Goal: Information Seeking & Learning: Learn about a topic

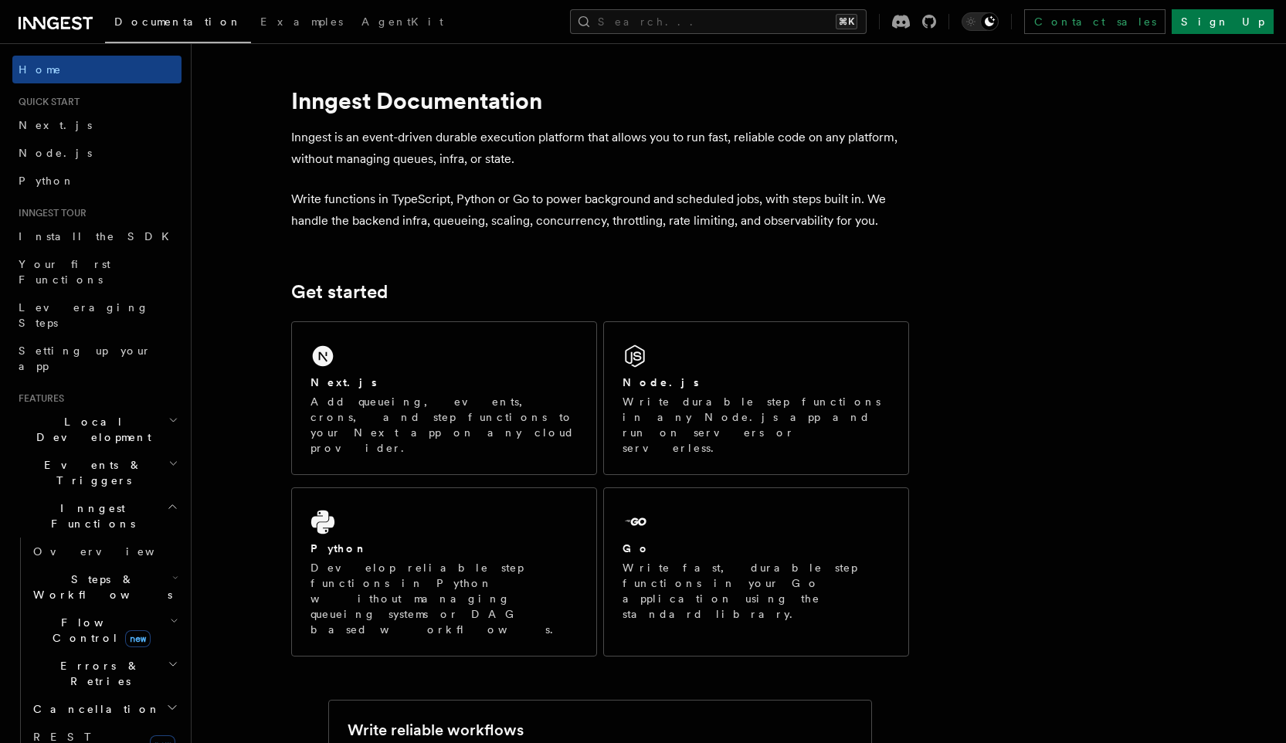
click at [114, 494] on h2 "Inngest Functions" at bounding box center [96, 515] width 169 height 43
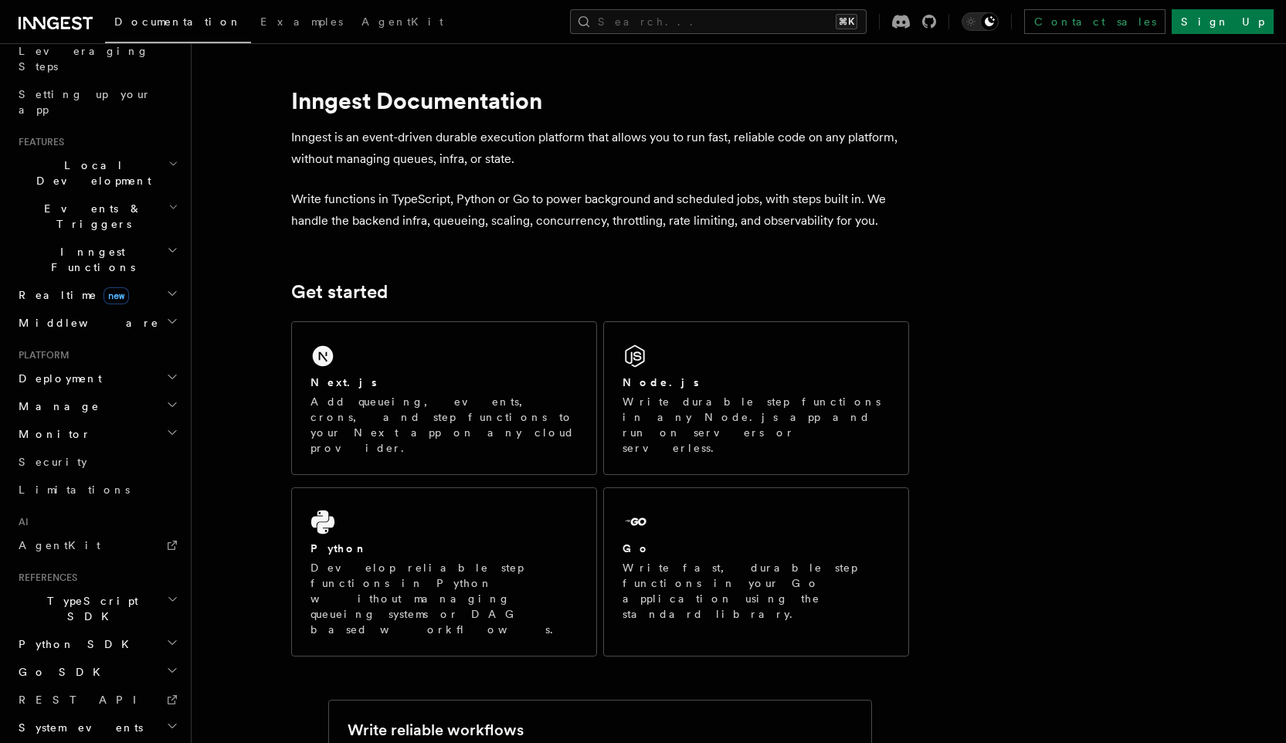
scroll to position [257, 0]
click at [109, 194] on h2 "Events & Triggers" at bounding box center [96, 215] width 169 height 43
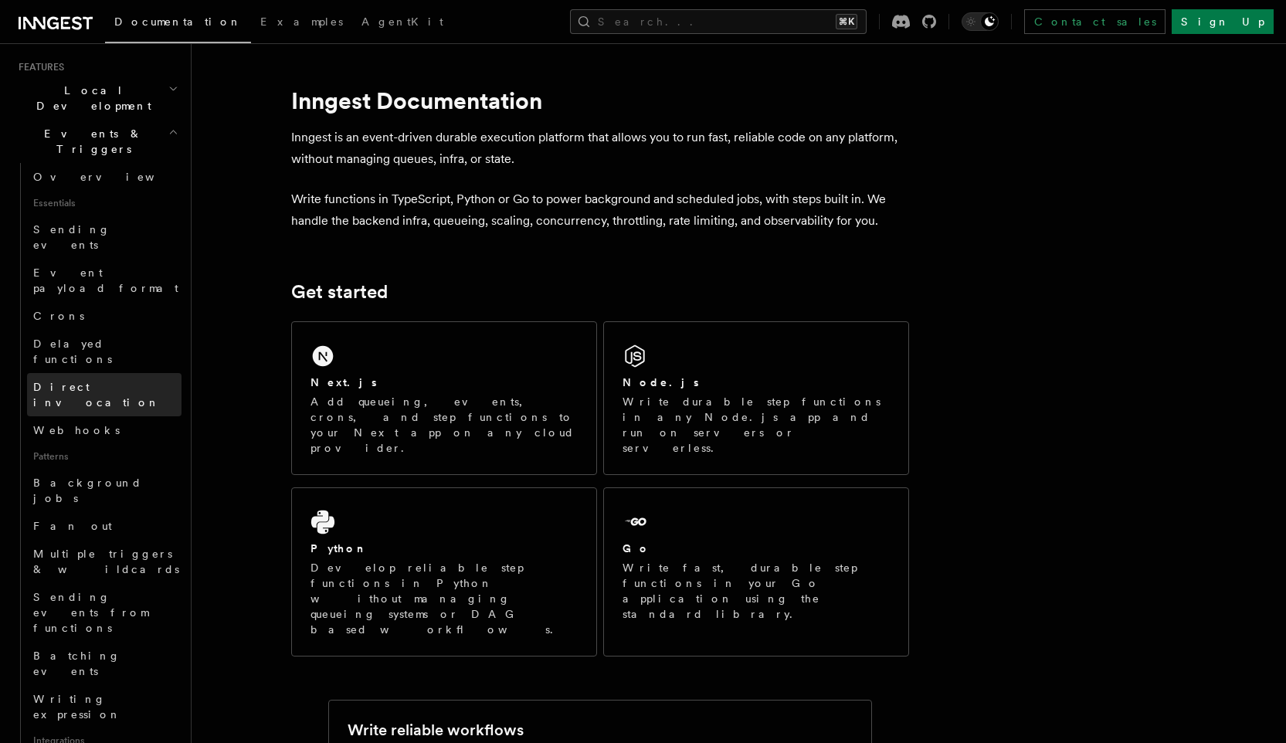
scroll to position [330, 0]
click at [93, 514] on link "Fan out" at bounding box center [104, 528] width 154 height 28
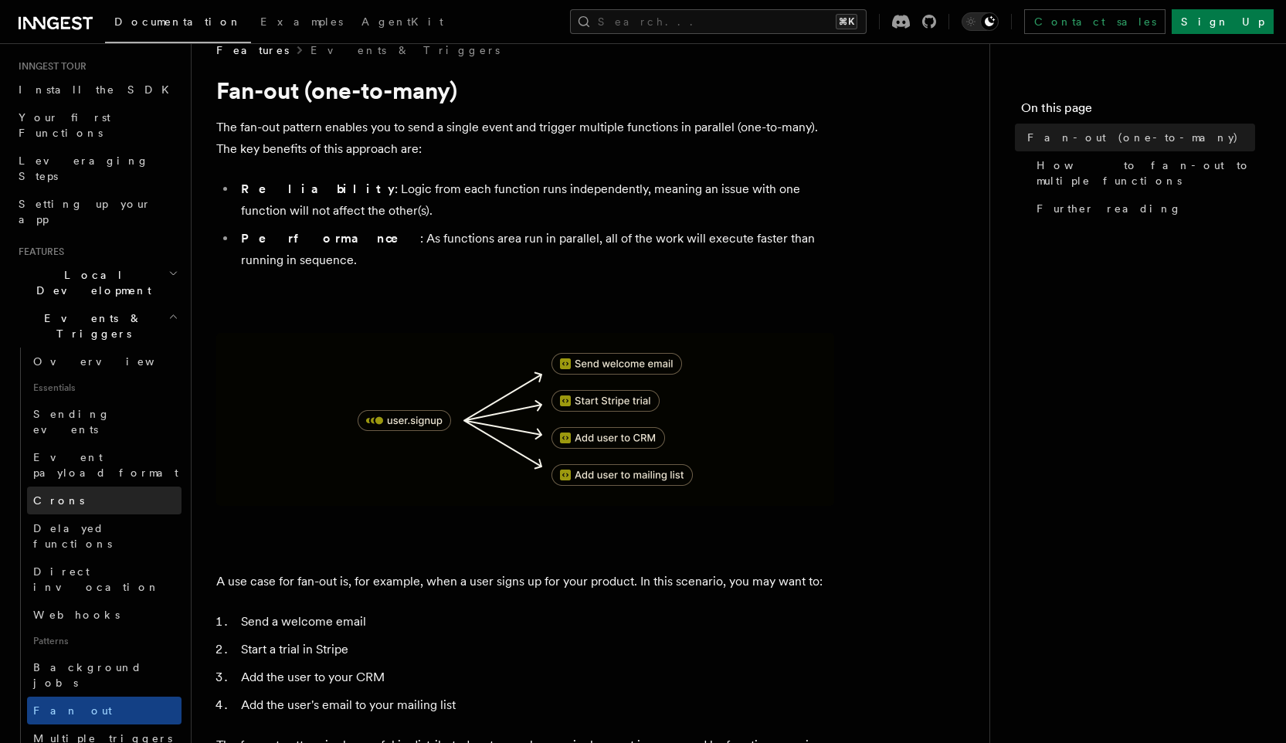
scroll to position [153, 0]
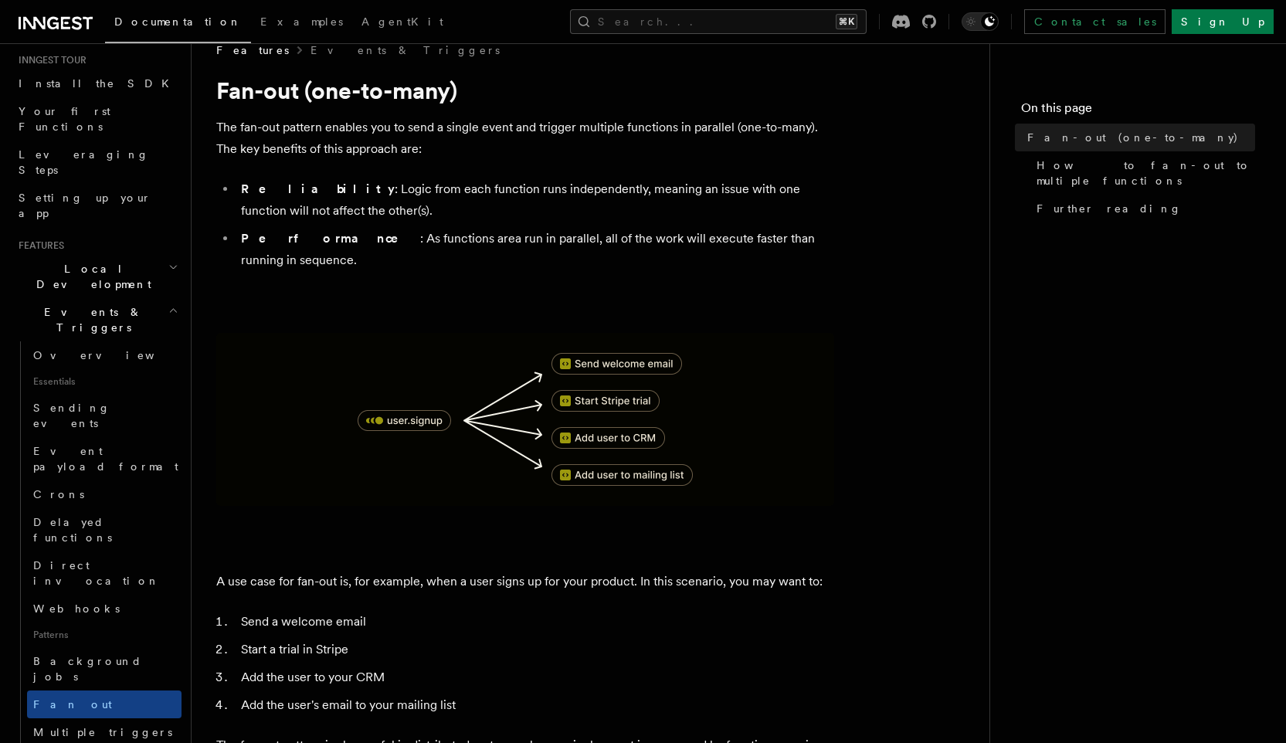
click at [134, 298] on h2 "Events & Triggers" at bounding box center [96, 319] width 169 height 43
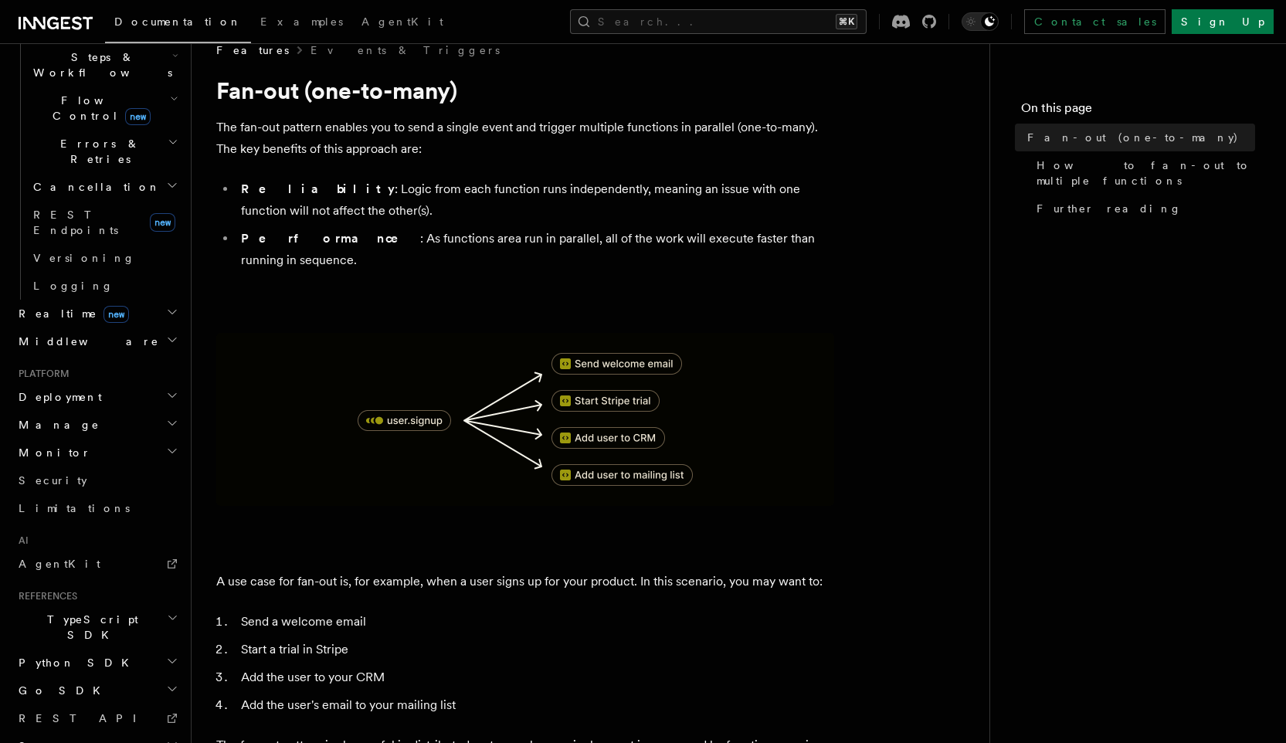
scroll to position [524, 0]
click at [61, 556] on span "AgentKit" at bounding box center [60, 562] width 82 height 12
click at [99, 409] on h2 "Manage" at bounding box center [96, 423] width 169 height 28
click at [134, 382] on h2 "Deployment" at bounding box center [96, 396] width 169 height 28
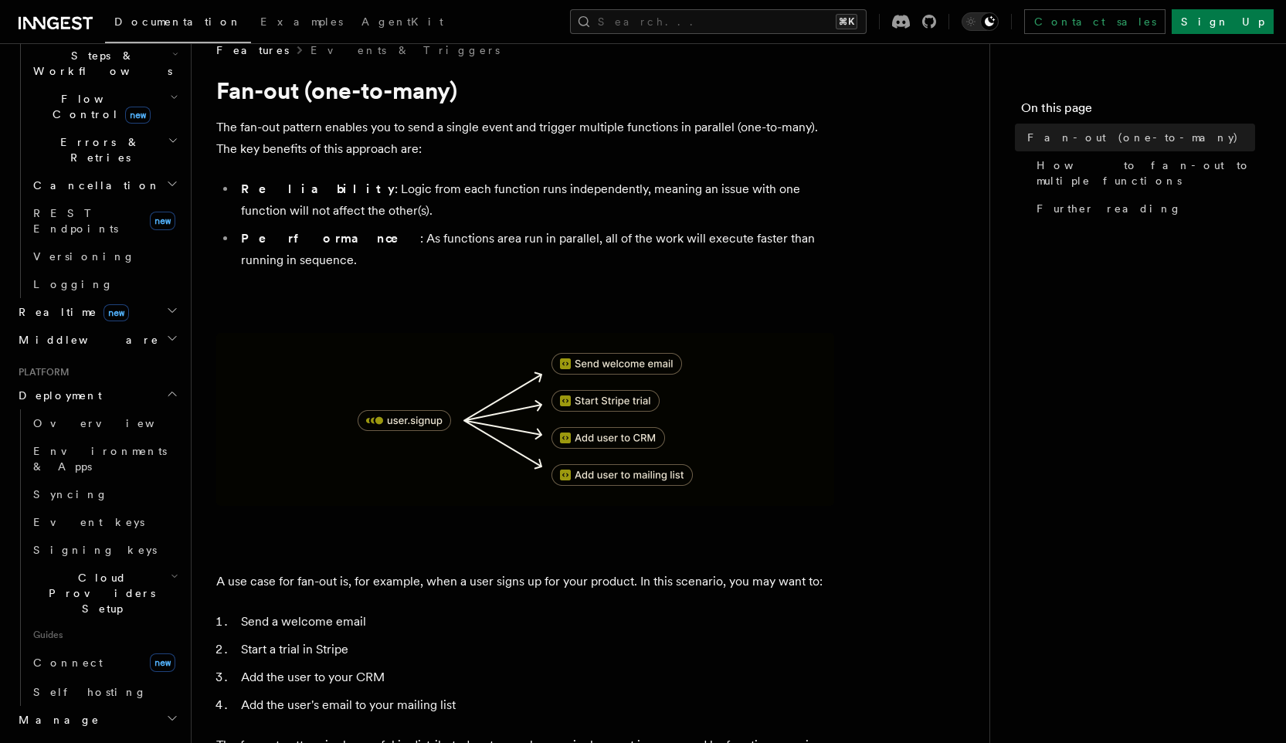
click at [134, 382] on h2 "Deployment" at bounding box center [96, 396] width 169 height 28
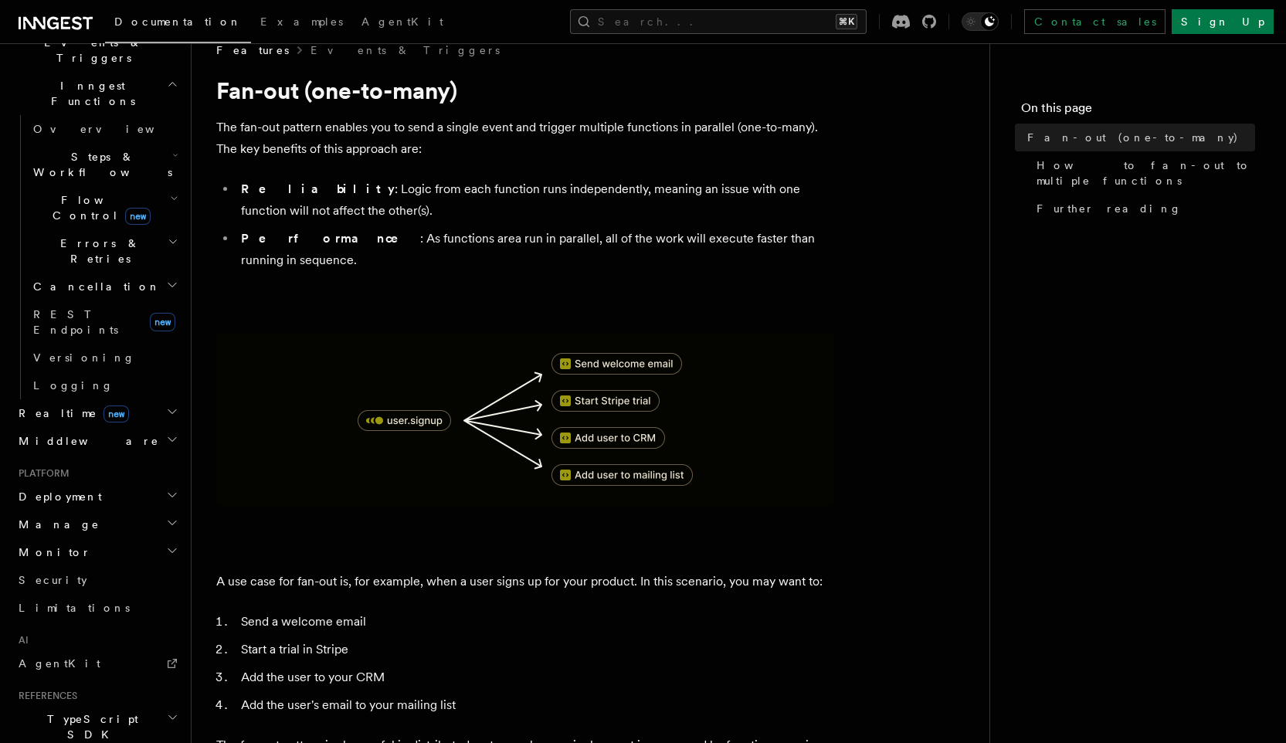
scroll to position [417, 0]
click at [124, 405] on h2 "Realtime new" at bounding box center [96, 419] width 169 height 28
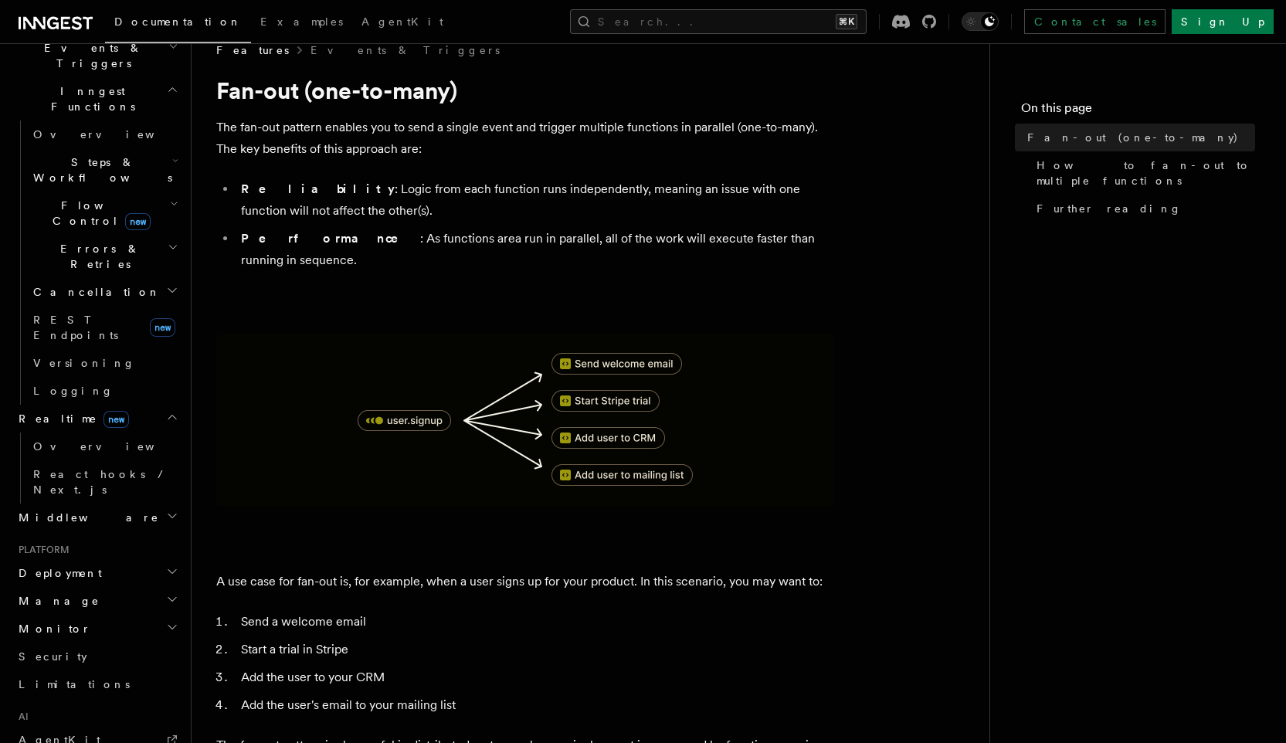
click at [124, 405] on h2 "Realtime new" at bounding box center [96, 419] width 169 height 28
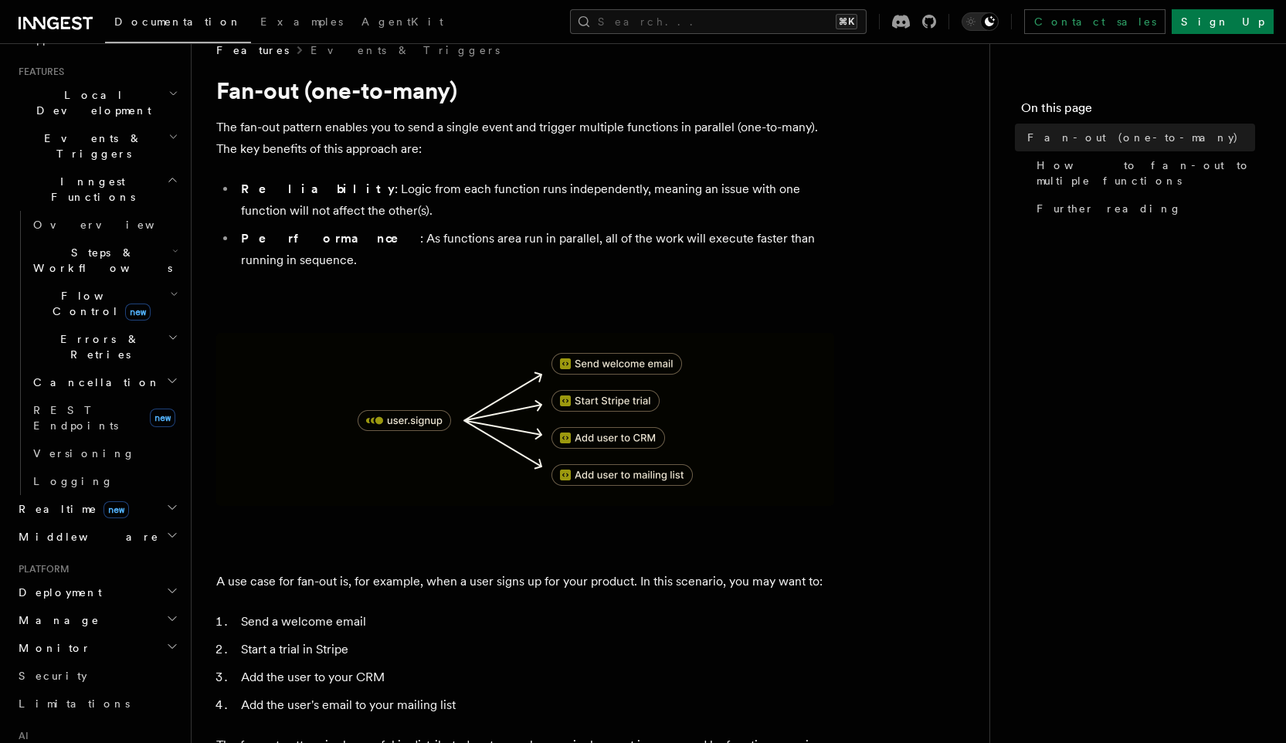
scroll to position [310, 0]
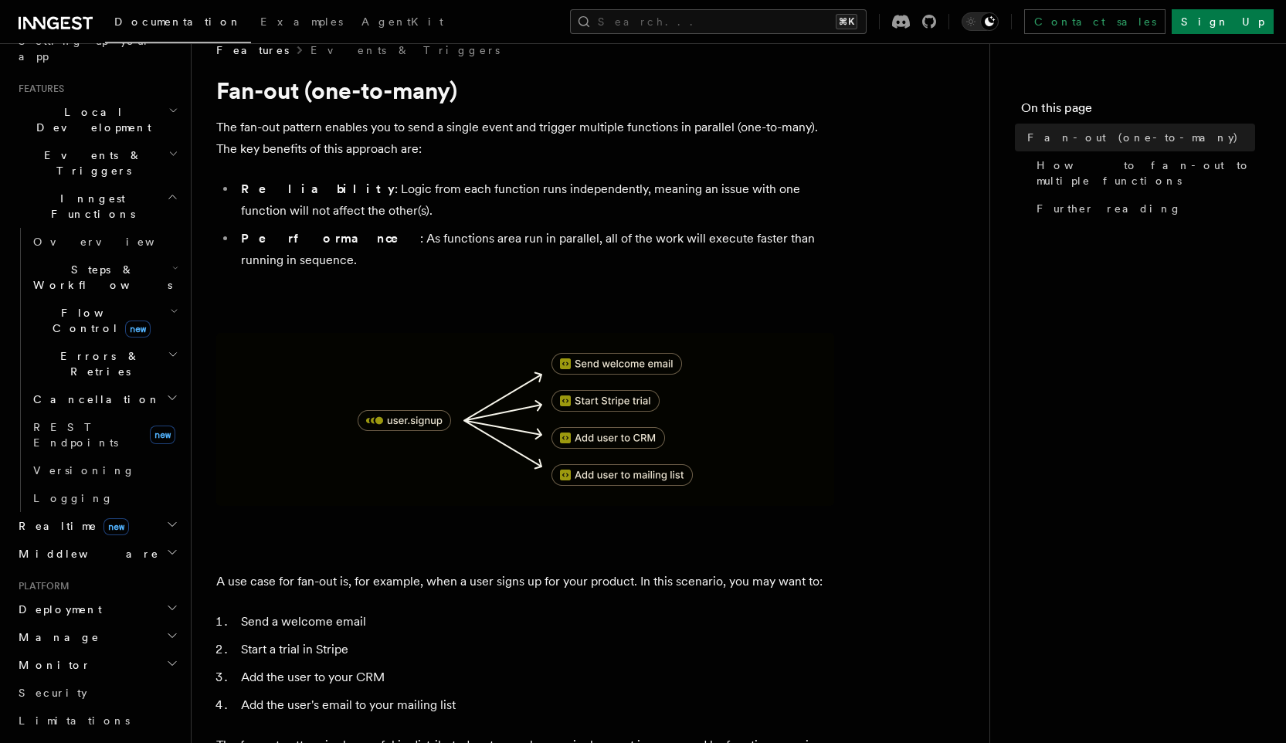
click at [124, 385] on h2 "Cancellation" at bounding box center [104, 399] width 154 height 28
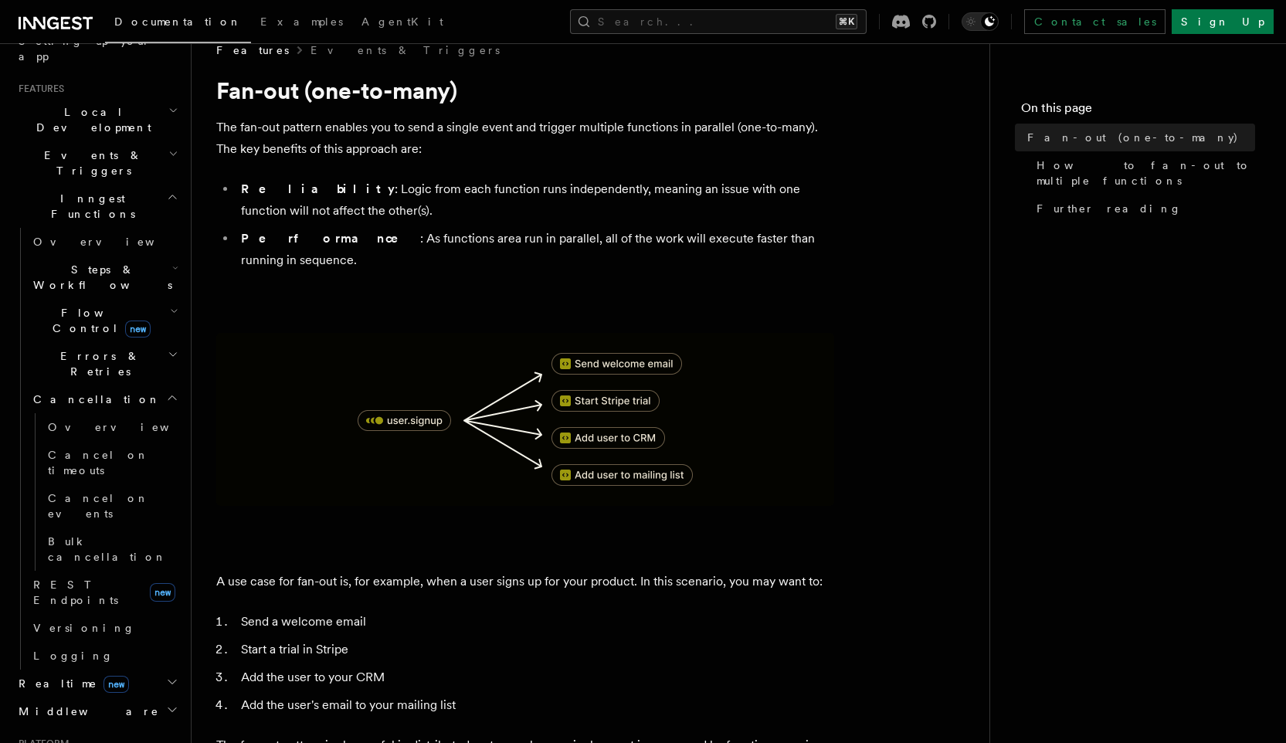
click at [124, 385] on h2 "Cancellation" at bounding box center [104, 399] width 154 height 28
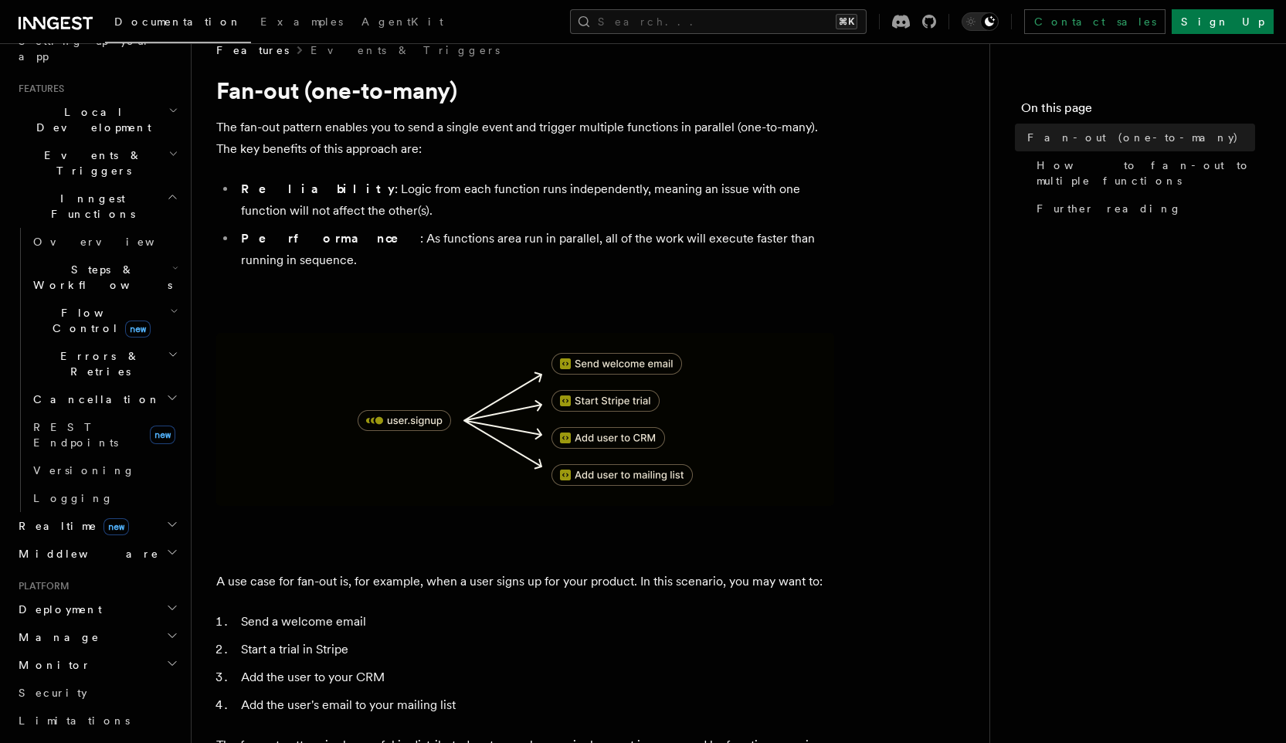
click at [137, 342] on h2 "Errors & Retries" at bounding box center [104, 363] width 154 height 43
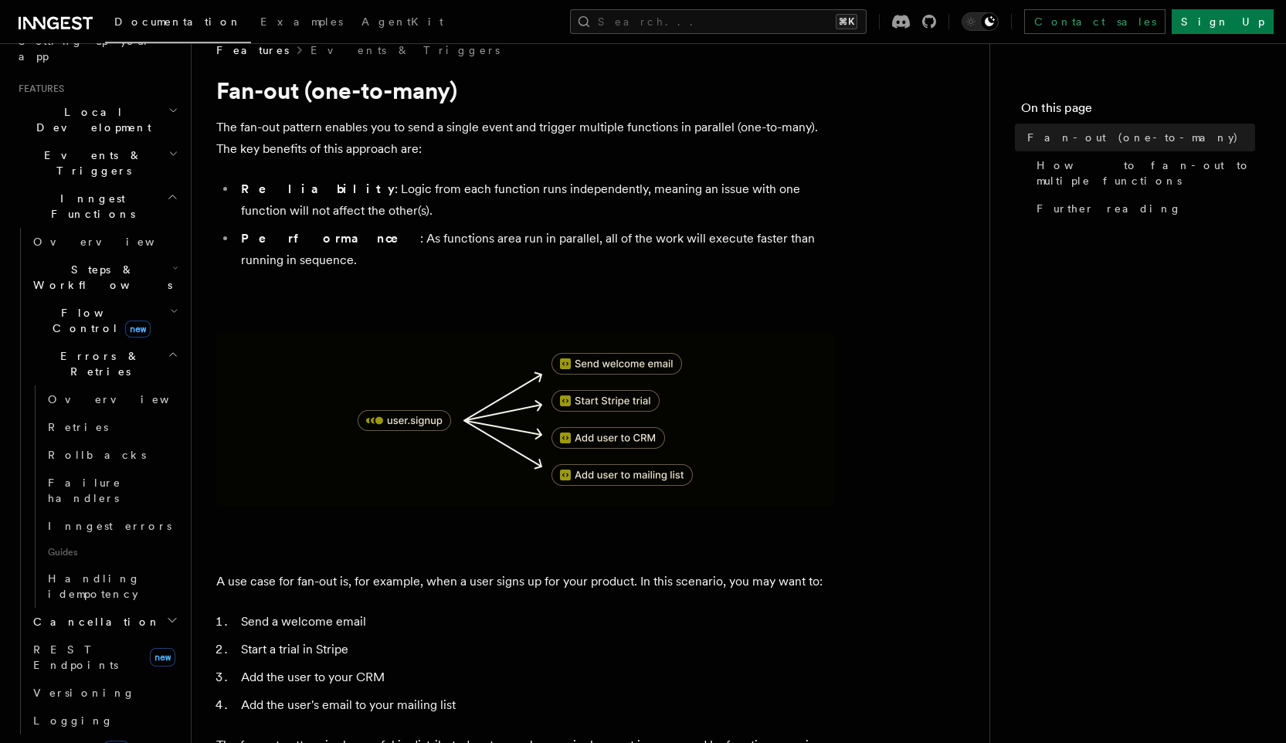
click at [137, 342] on h2 "Errors & Retries" at bounding box center [104, 363] width 154 height 43
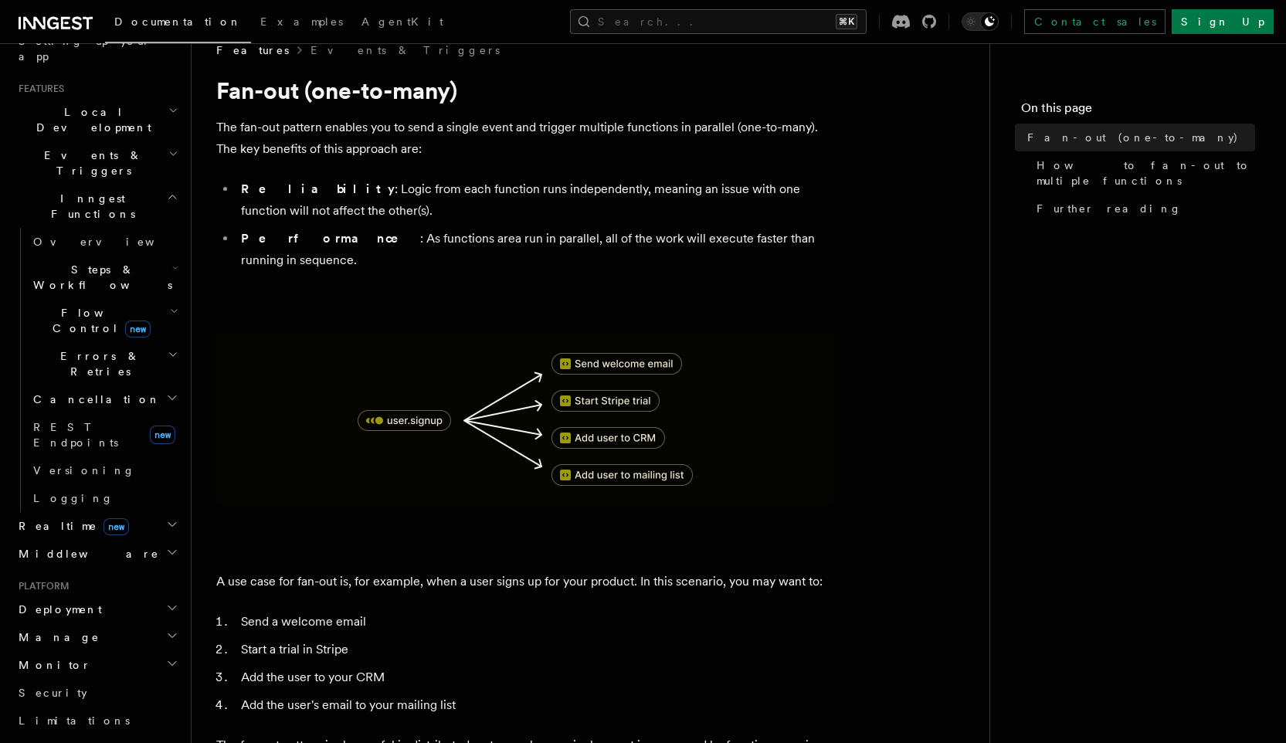
click at [131, 256] on h2 "Steps & Workflows" at bounding box center [104, 277] width 154 height 43
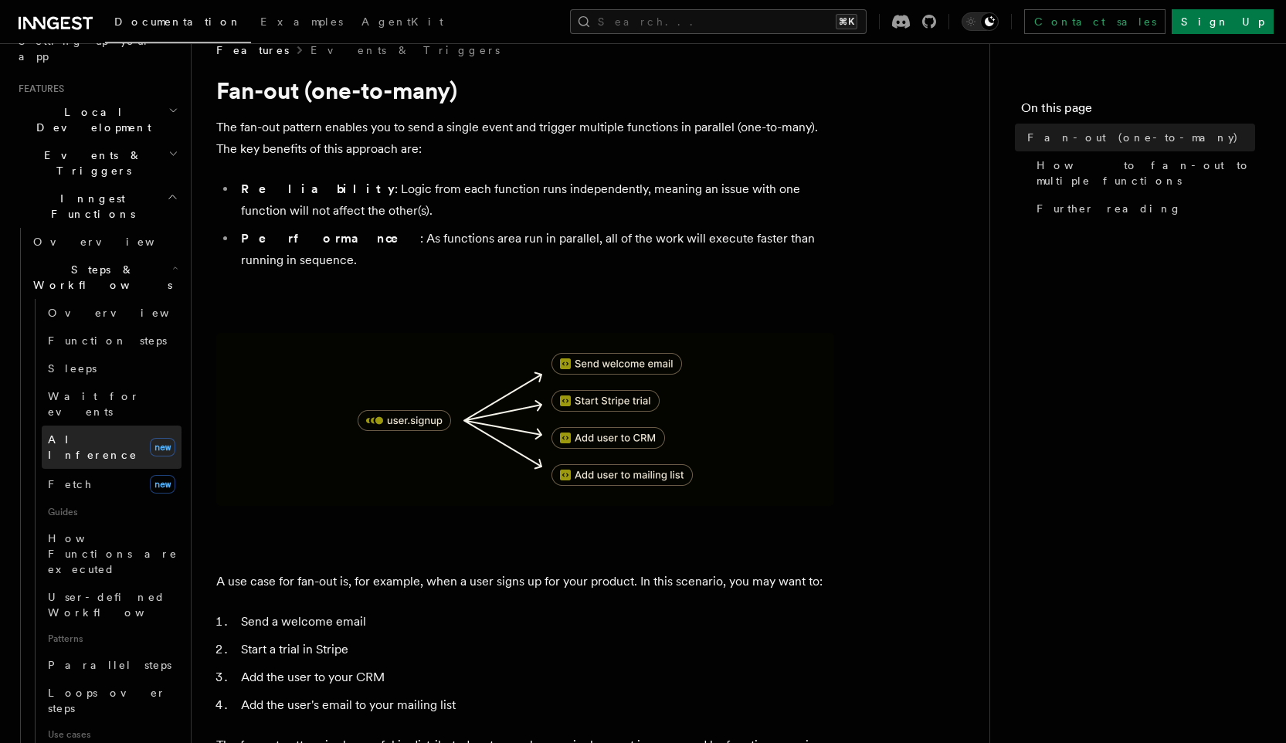
click at [105, 433] on span "AI Inference" at bounding box center [93, 447] width 90 height 28
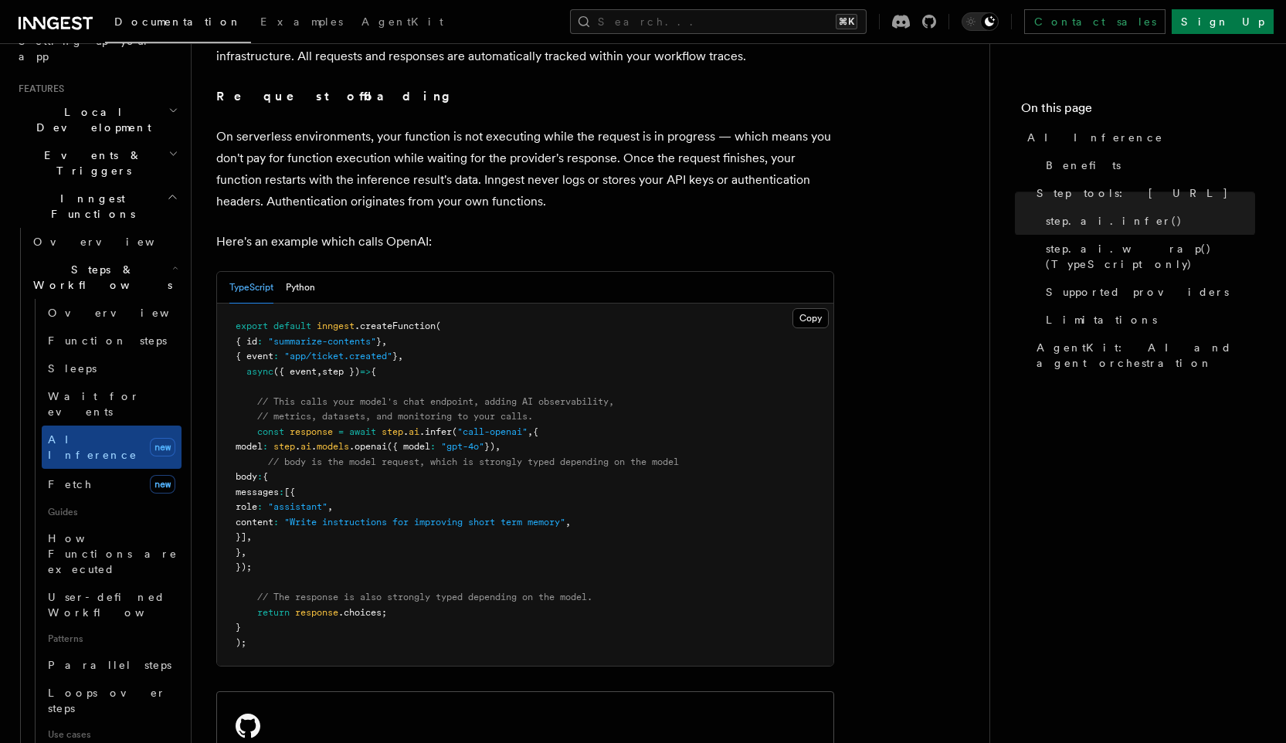
scroll to position [746, 0]
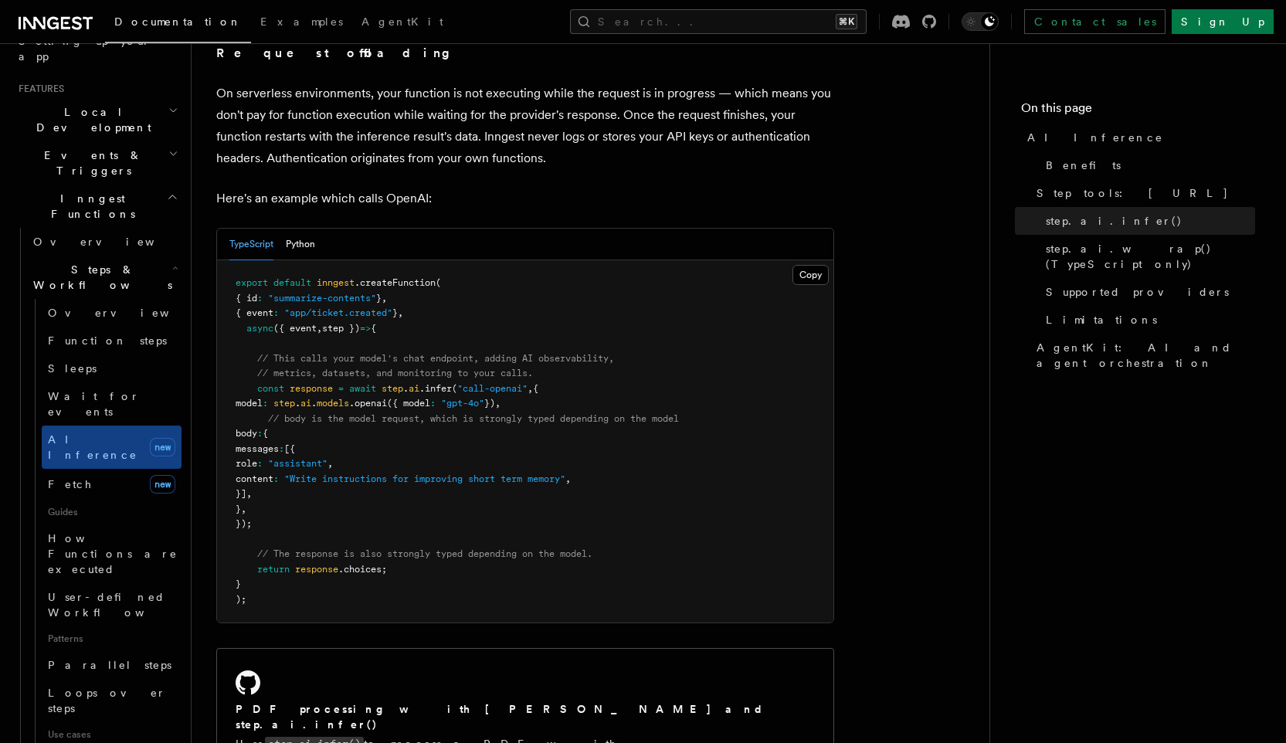
click at [307, 307] on span ""app/ticket.created"" at bounding box center [338, 312] width 108 height 11
drag, startPoint x: 307, startPoint y: 300, endPoint x: 378, endPoint y: 303, distance: 71.1
click at [378, 303] on pre "export default inngest .createFunction ( { id : "summarize-contents" } , { even…" at bounding box center [525, 441] width 616 height 362
drag, startPoint x: 253, startPoint y: 371, endPoint x: 290, endPoint y: 509, distance: 143.1
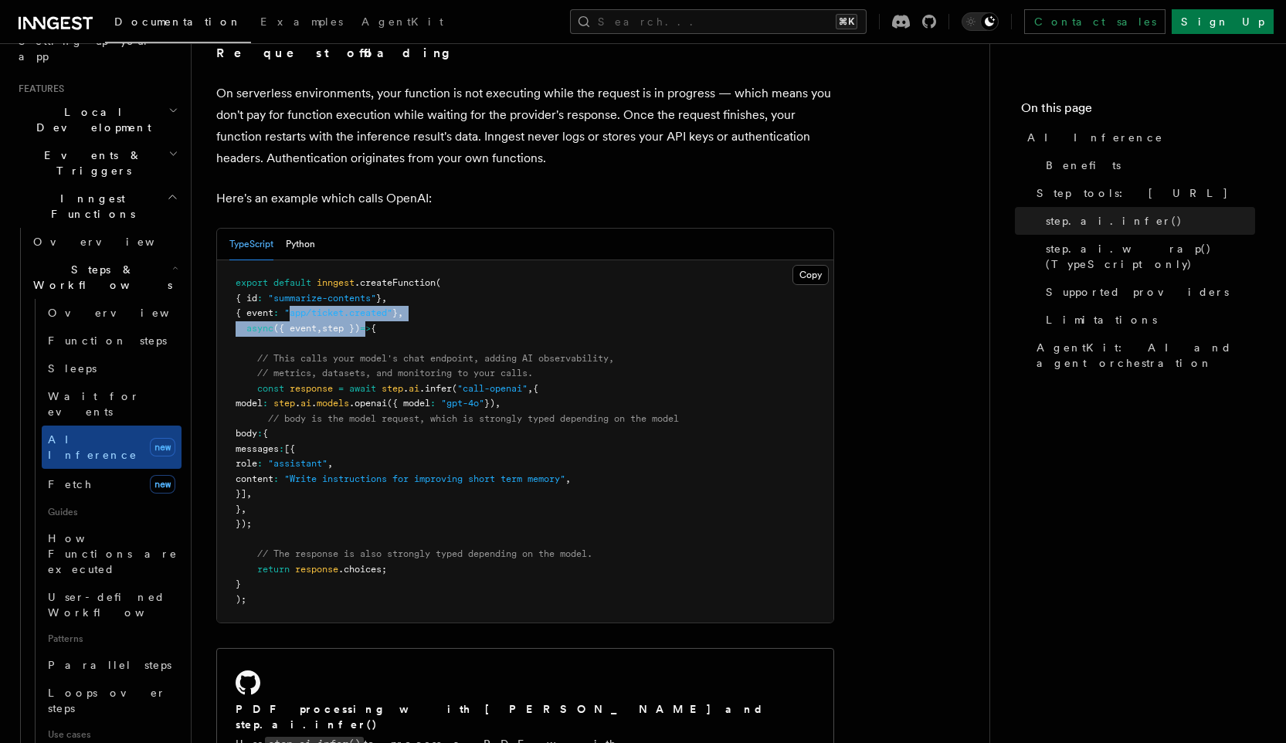
click at [293, 511] on pre "export default inngest .createFunction ( { id : "summarize-contents" } , { even…" at bounding box center [525, 441] width 616 height 362
click at [290, 509] on pre "export default inngest .createFunction ( { id : "summarize-contents" } , { even…" at bounding box center [525, 441] width 616 height 362
click at [295, 398] on span "step" at bounding box center [284, 403] width 22 height 11
drag, startPoint x: 311, startPoint y: 389, endPoint x: 407, endPoint y: 385, distance: 95.9
click at [408, 398] on span "model : step . ai . models .openai ({ model : "gpt-4o" }) ," at bounding box center [368, 403] width 265 height 11
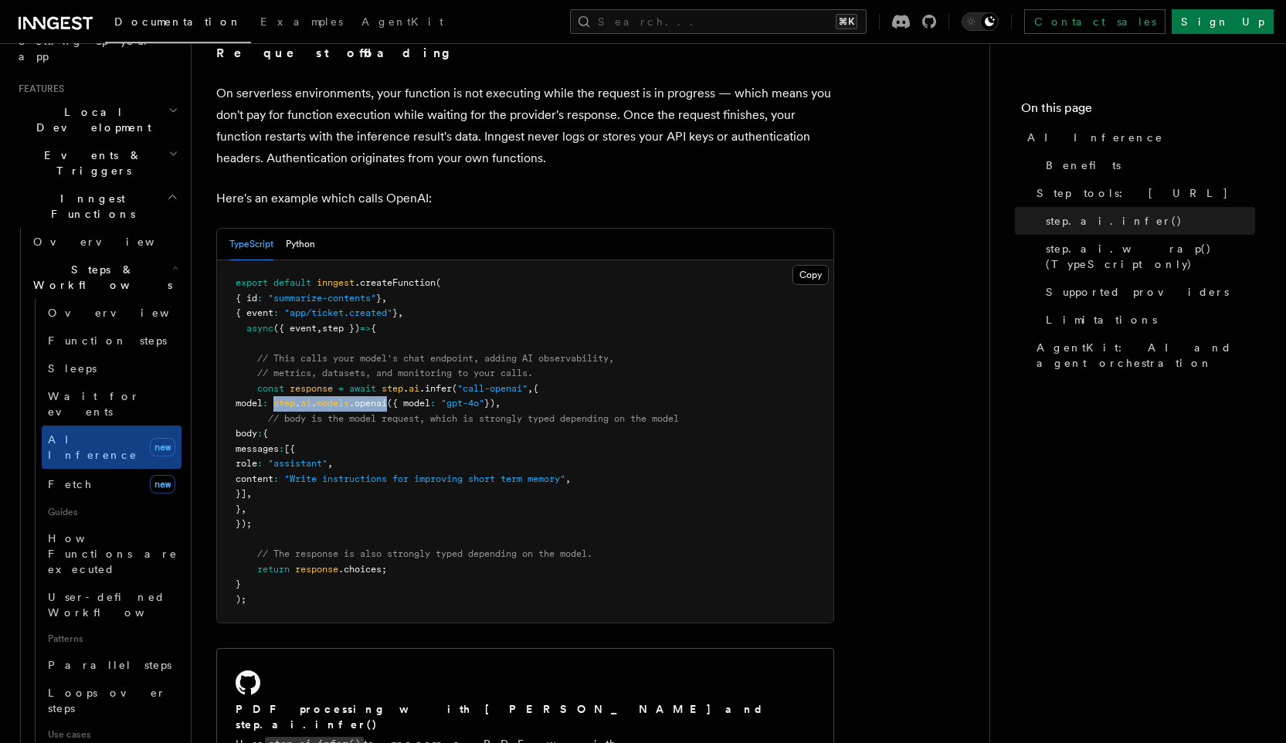
click at [387, 398] on span ".openai" at bounding box center [368, 403] width 38 height 11
drag, startPoint x: 407, startPoint y: 385, endPoint x: 316, endPoint y: 388, distance: 91.2
click at [316, 398] on span "model : step . ai . models .openai ({ model : "gpt-4o" }) ," at bounding box center [368, 403] width 265 height 11
